Goal: Information Seeking & Learning: Learn about a topic

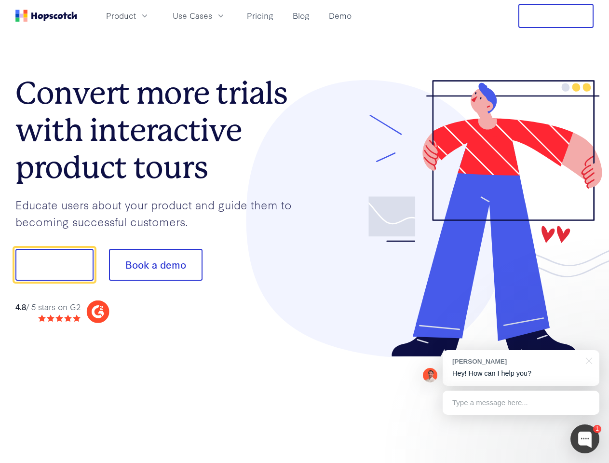
click at [305, 231] on div at bounding box center [449, 218] width 289 height 277
click at [136, 15] on span "Product" at bounding box center [121, 16] width 30 height 12
click at [212, 15] on span "Use Cases" at bounding box center [193, 16] width 40 height 12
click at [556, 16] on button "Free Trial" at bounding box center [555, 16] width 75 height 24
click at [54, 265] on button "Show me!" at bounding box center [54, 265] width 78 height 32
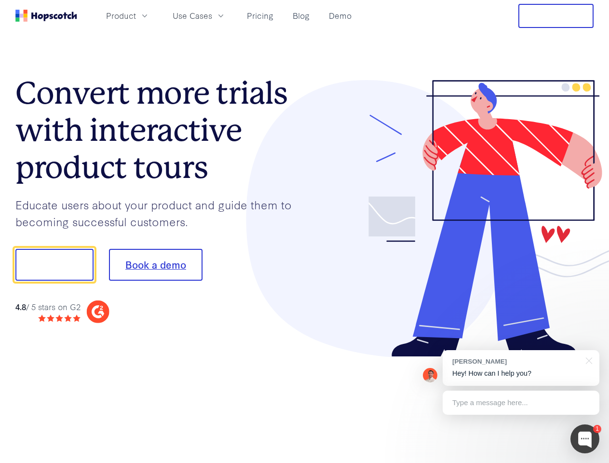
click at [155, 265] on button "Book a demo" at bounding box center [156, 265] width 94 height 32
click at [585, 439] on div at bounding box center [584, 438] width 29 height 29
click at [521, 368] on div "[PERSON_NAME] Hey! How can I help you?" at bounding box center [521, 368] width 157 height 36
click at [587, 360] on div at bounding box center [508, 328] width 181 height 192
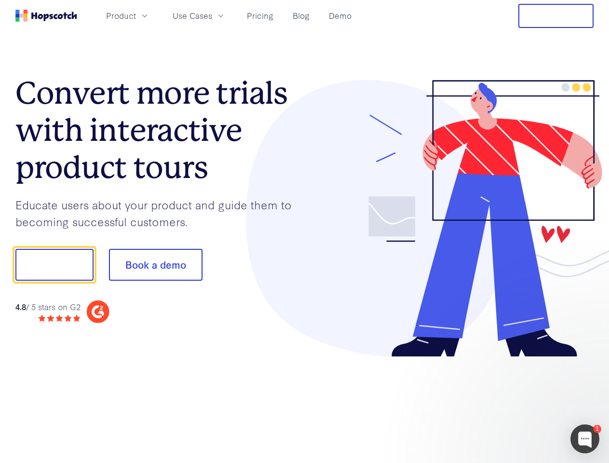
click at [521, 403] on div at bounding box center [508, 328] width 181 height 192
